Goal: Feedback & Contribution: Leave review/rating

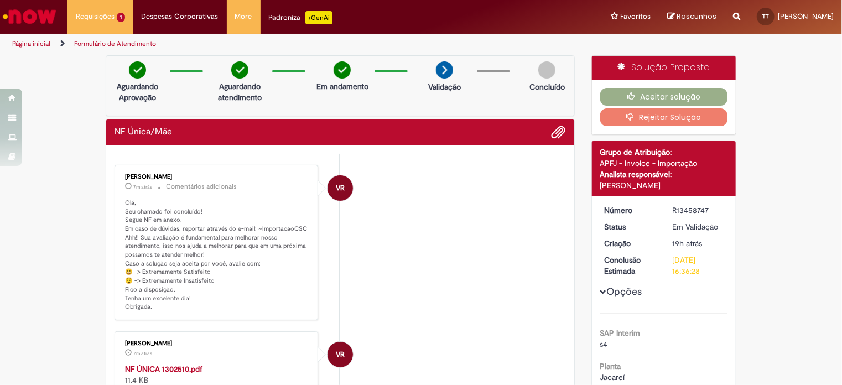
scroll to position [111, 0]
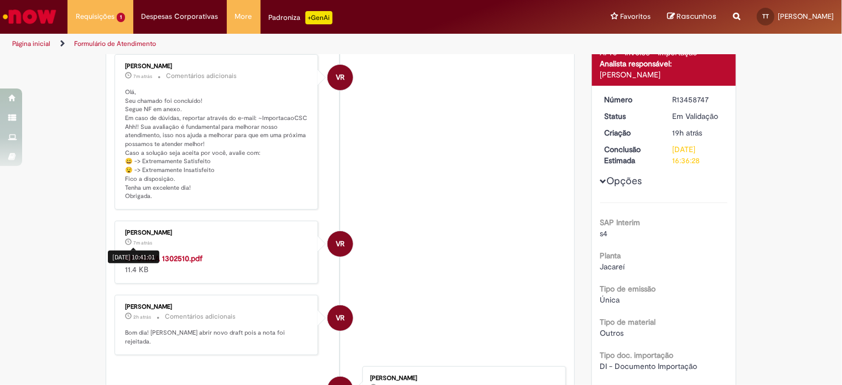
click at [146, 258] on div "[DATE] 10:41:01" at bounding box center [133, 257] width 51 height 13
click at [186, 257] on strong "NF ÚNICA 1302510.pdf" at bounding box center [163, 258] width 77 height 10
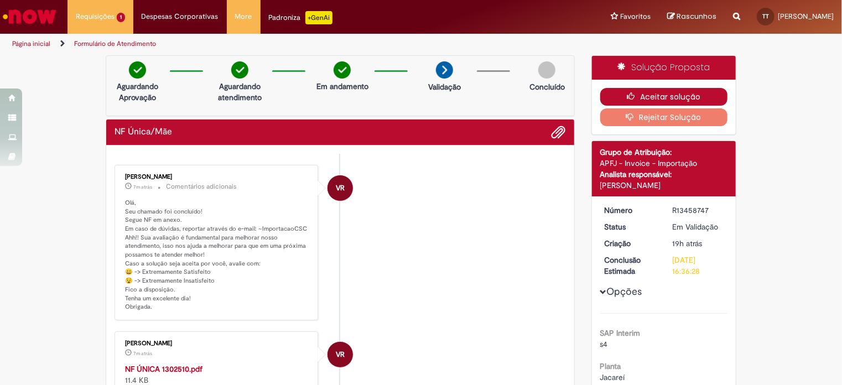
click at [662, 93] on button "Aceitar solução" at bounding box center [664, 97] width 128 height 18
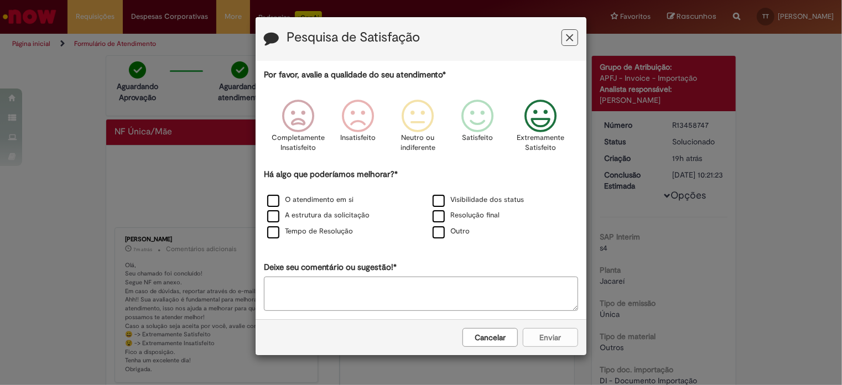
click at [538, 114] on icon "Feedback" at bounding box center [540, 116] width 41 height 33
click at [440, 197] on label "Visibilidade dos status" at bounding box center [477, 200] width 91 height 11
click at [439, 212] on label "Resolução final" at bounding box center [465, 215] width 67 height 11
drag, startPoint x: 273, startPoint y: 232, endPoint x: 279, endPoint y: 213, distance: 19.8
click at [273, 231] on label "Tempo de Resolução" at bounding box center [310, 231] width 86 height 11
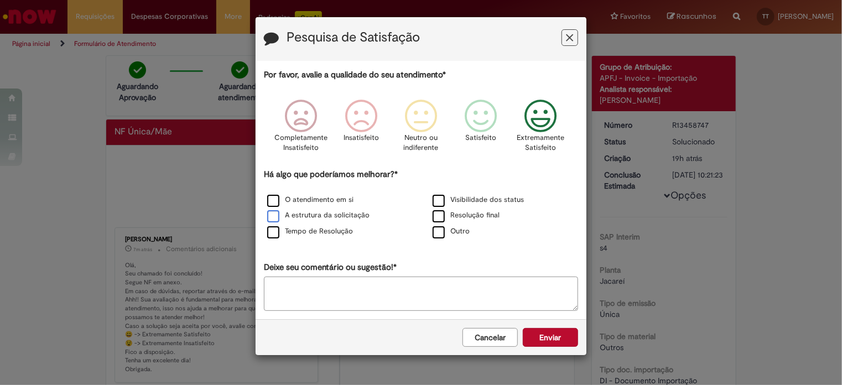
click at [279, 210] on label "A estrutura da solicitação" at bounding box center [318, 215] width 102 height 11
click at [276, 199] on label "O atendimento em si" at bounding box center [310, 200] width 86 height 11
click at [554, 333] on button "Enviar" at bounding box center [550, 337] width 55 height 19
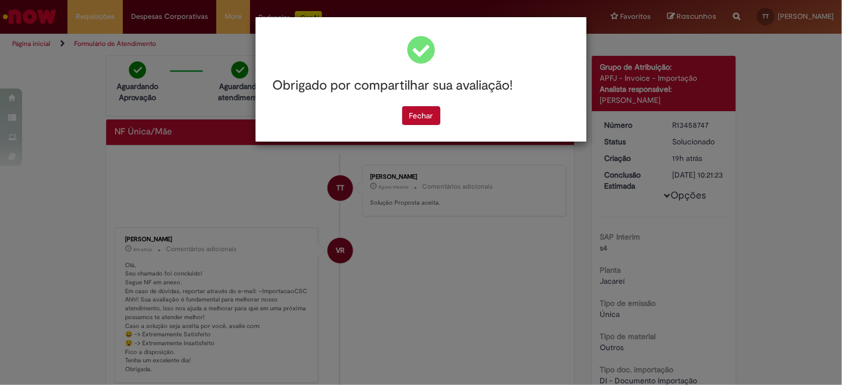
drag, startPoint x: 425, startPoint y: 115, endPoint x: 411, endPoint y: 100, distance: 20.0
click at [425, 115] on button "Fechar" at bounding box center [421, 115] width 38 height 19
